Goal: Transaction & Acquisition: Download file/media

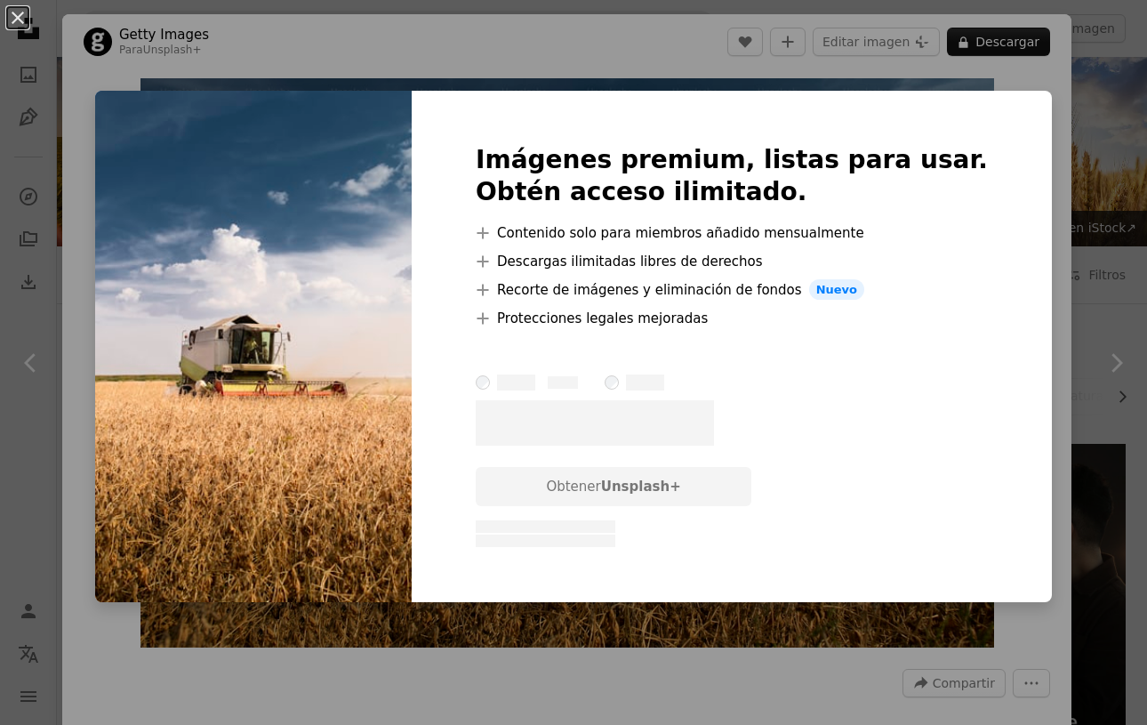
scroll to position [5422, 0]
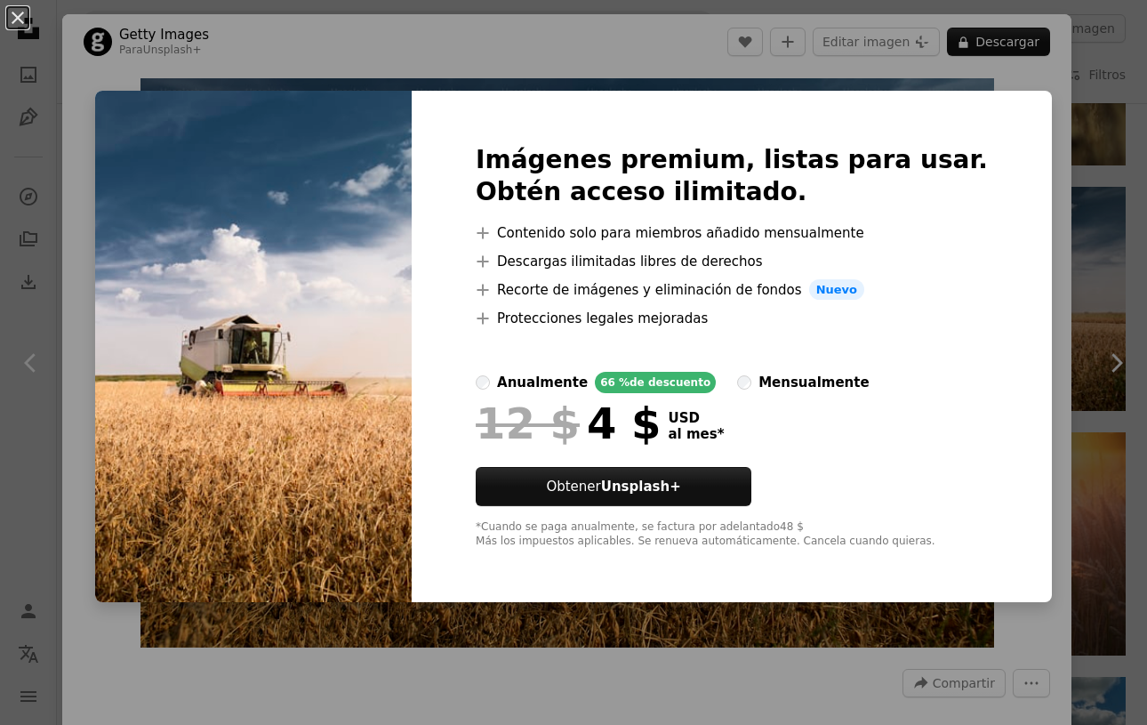
click at [366, 327] on img at bounding box center [253, 347] width 317 height 512
click at [1065, 125] on div "An X shape Imágenes premium, listas para usar. Obtén acceso ilimitado. A plus s…" at bounding box center [573, 362] width 1147 height 725
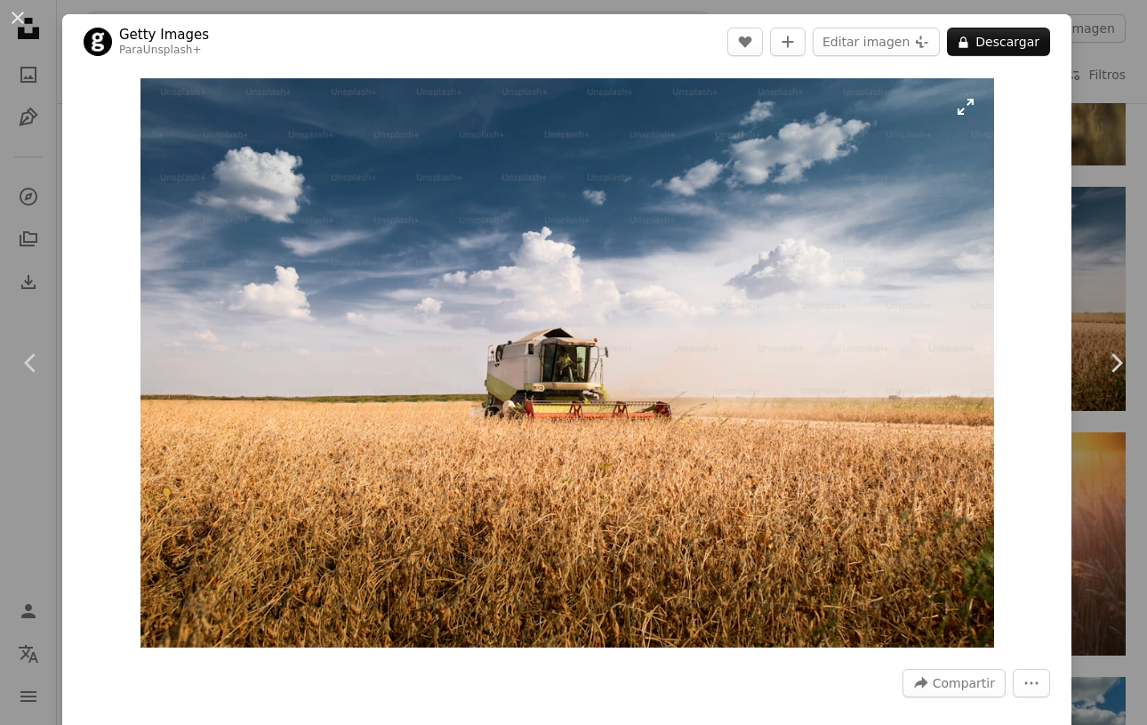
click at [969, 116] on img "Ampliar en esta imagen" at bounding box center [568, 362] width 854 height 569
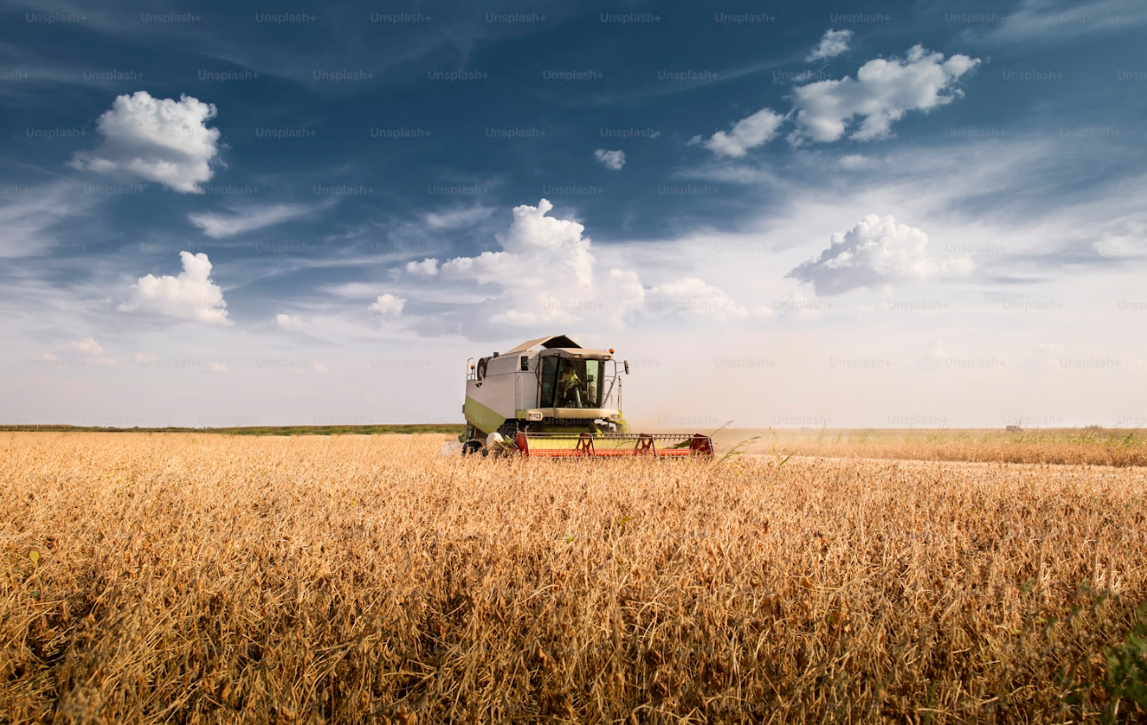
scroll to position [20, 0]
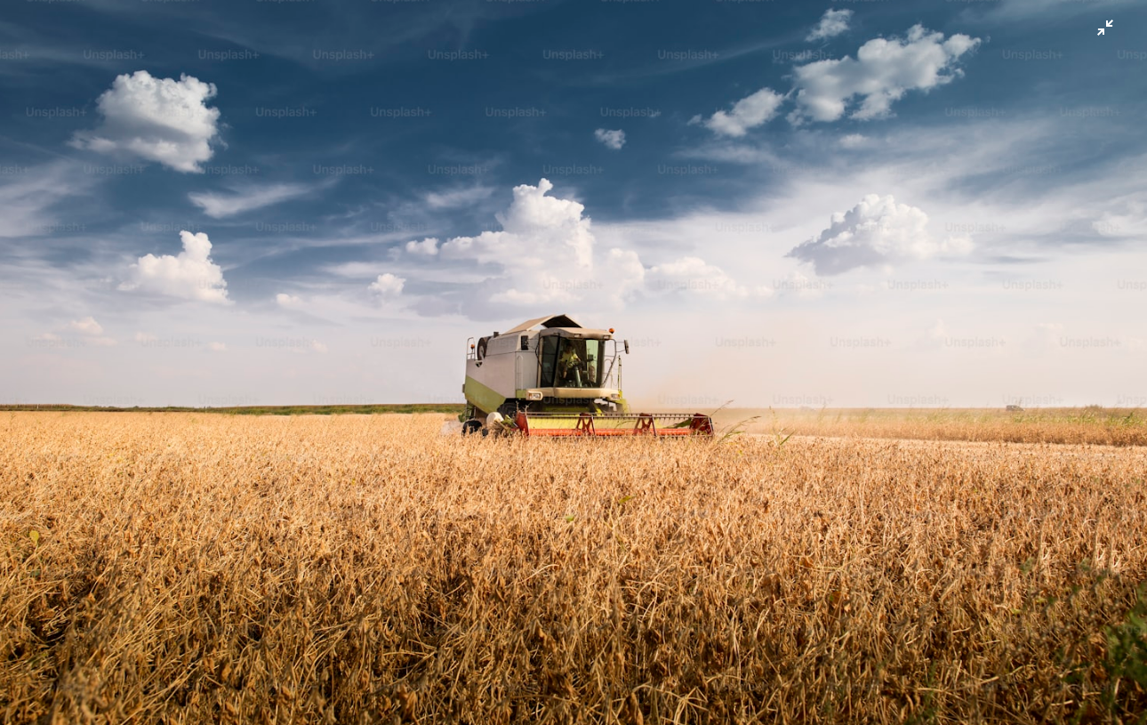
drag, startPoint x: 969, startPoint y: 116, endPoint x: 806, endPoint y: 6, distance: 196.1
click img "Reducir el zoom en esta imagen" at bounding box center [573, 362] width 1149 height 766
